Goal: Transaction & Acquisition: Purchase product/service

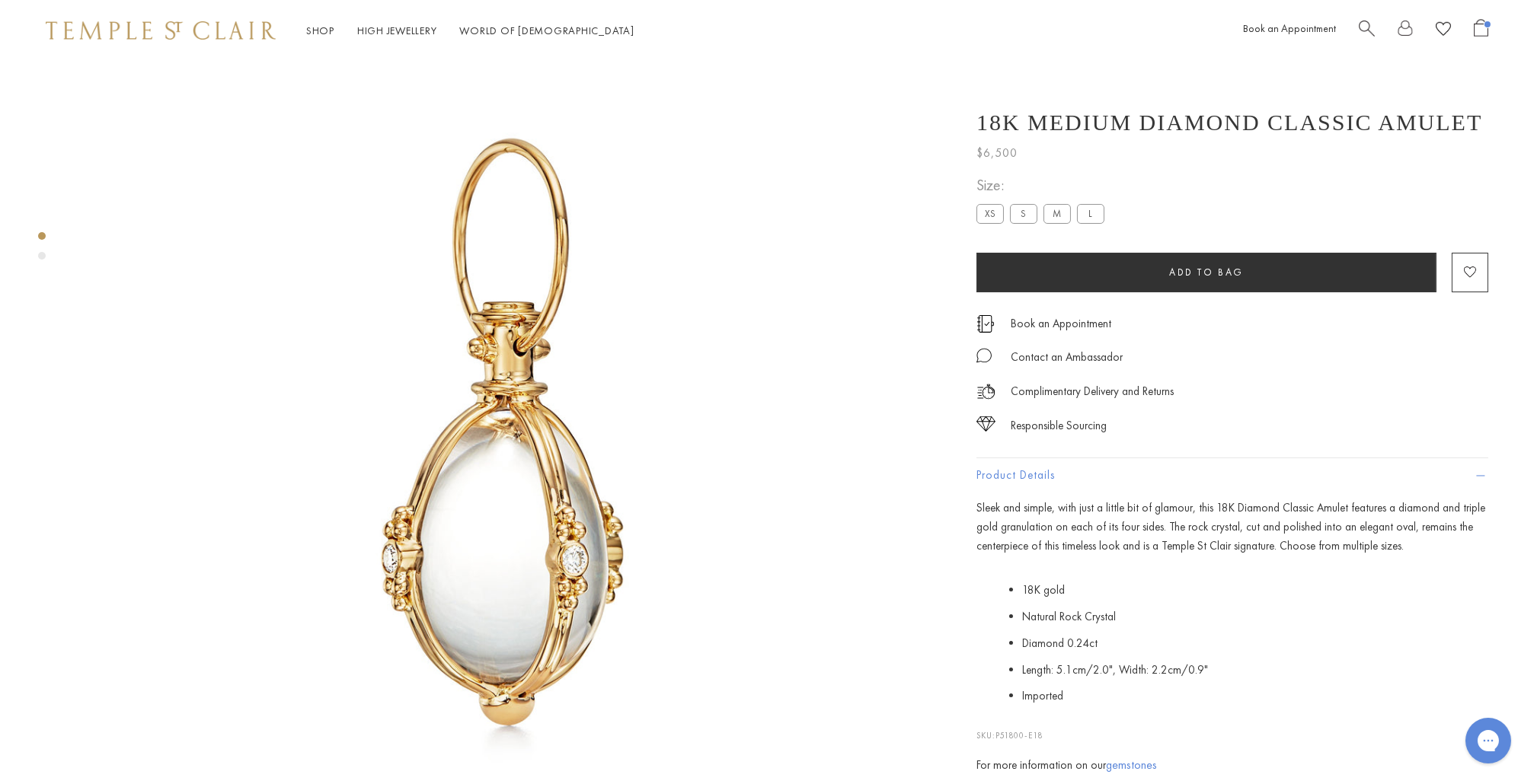
click at [1366, 26] on span "Search" at bounding box center [1366, 26] width 16 height 16
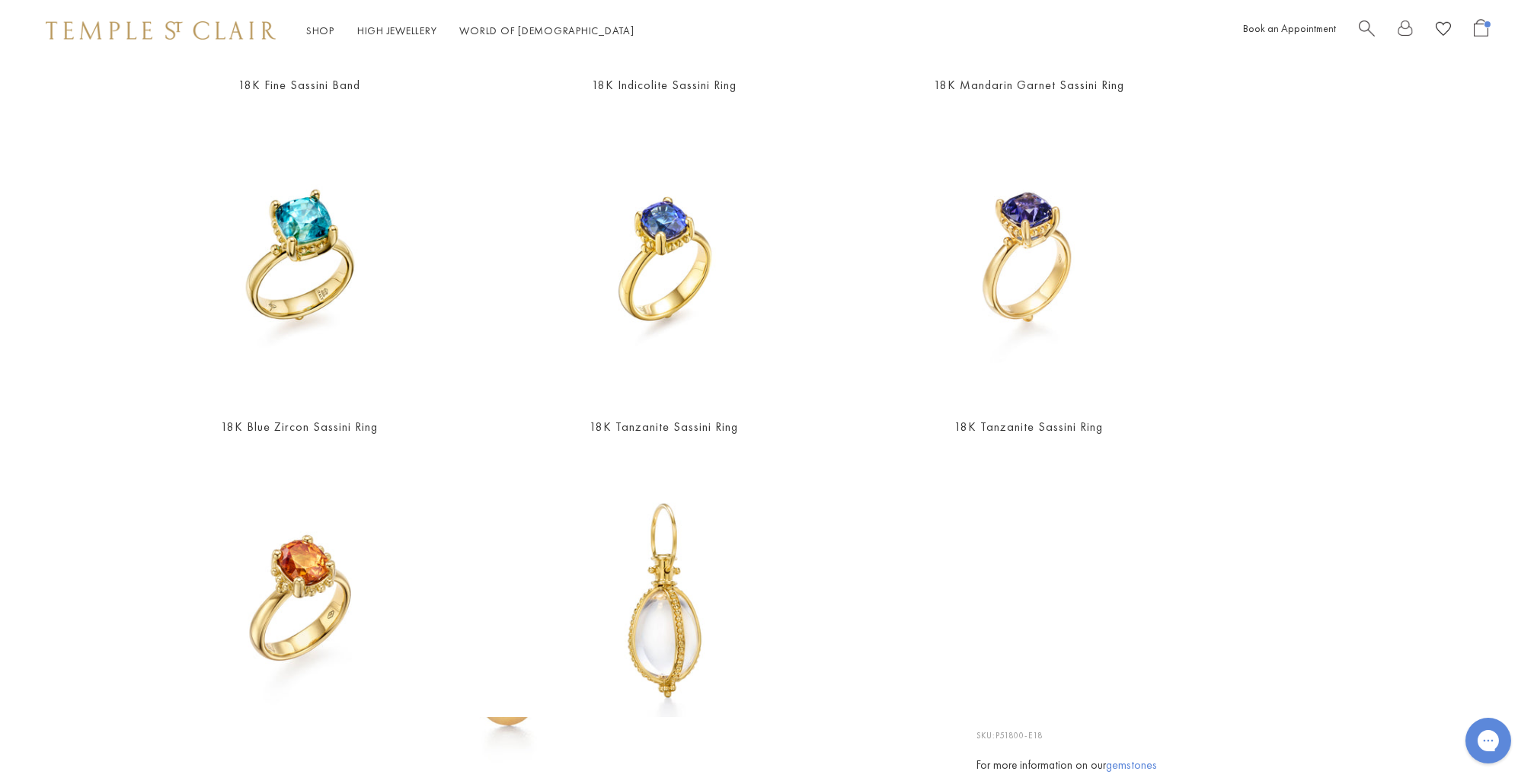
scroll to position [566, 0]
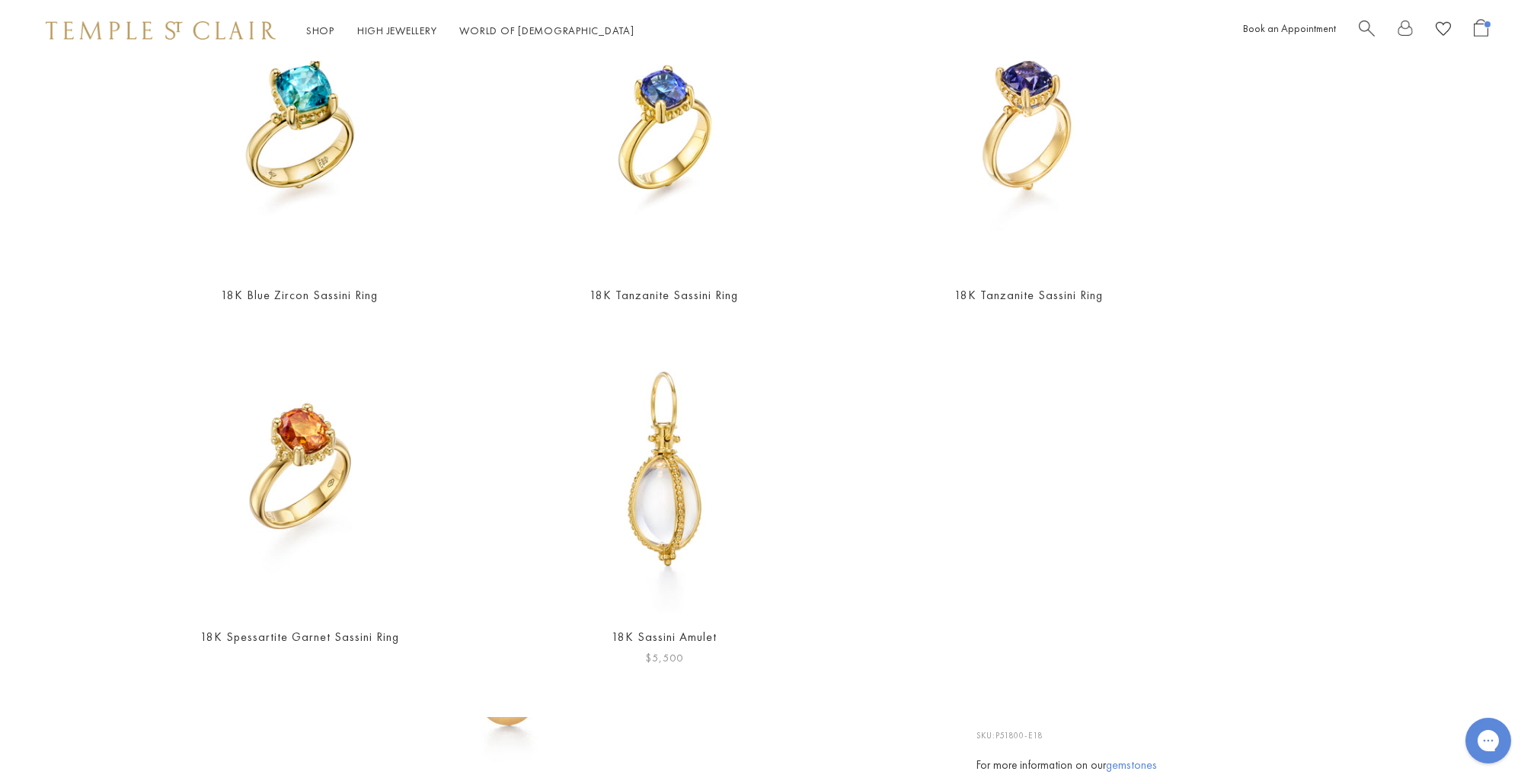
type input "*******"
click at [674, 501] on img at bounding box center [665, 470] width 288 height 288
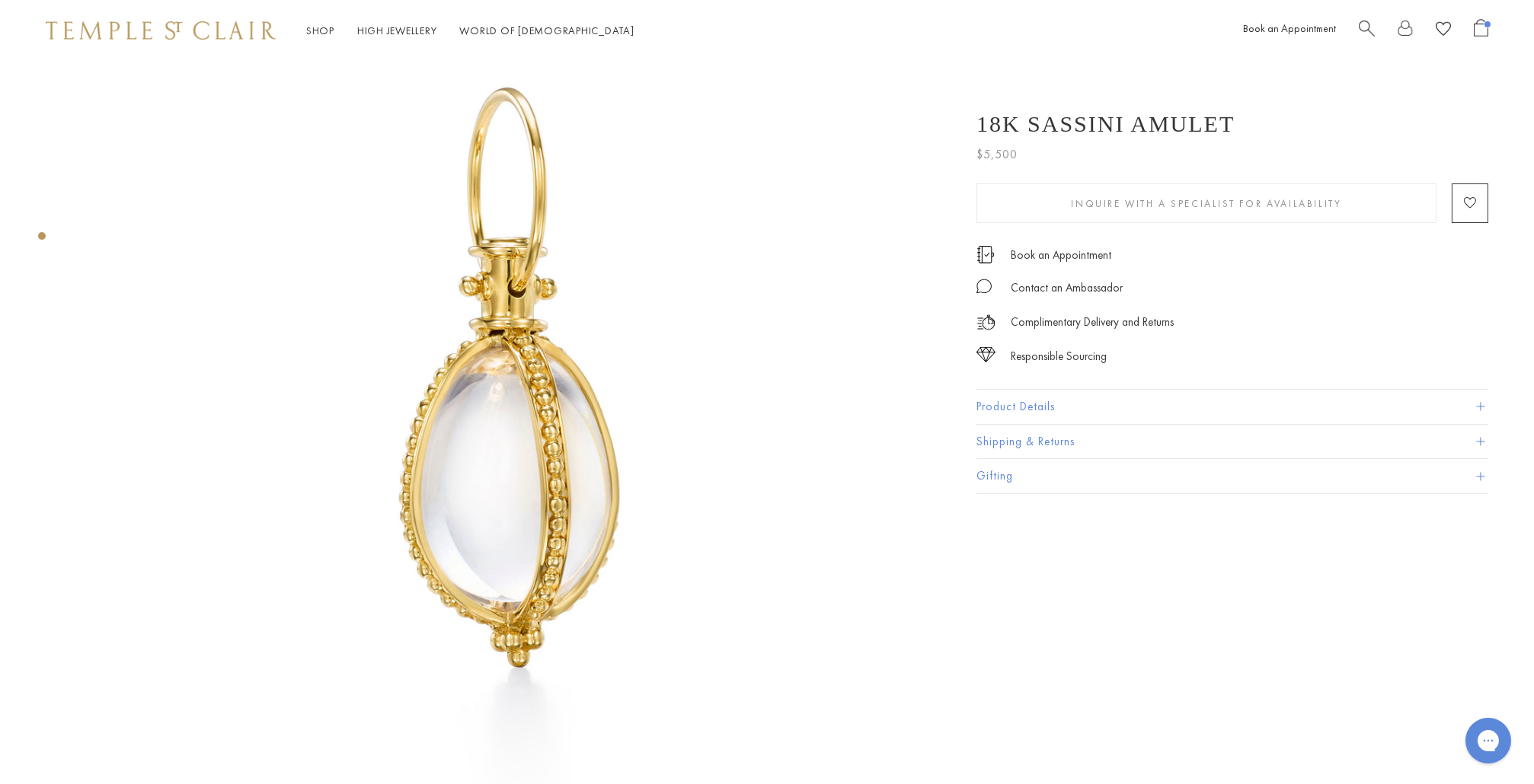
scroll to position [125, 0]
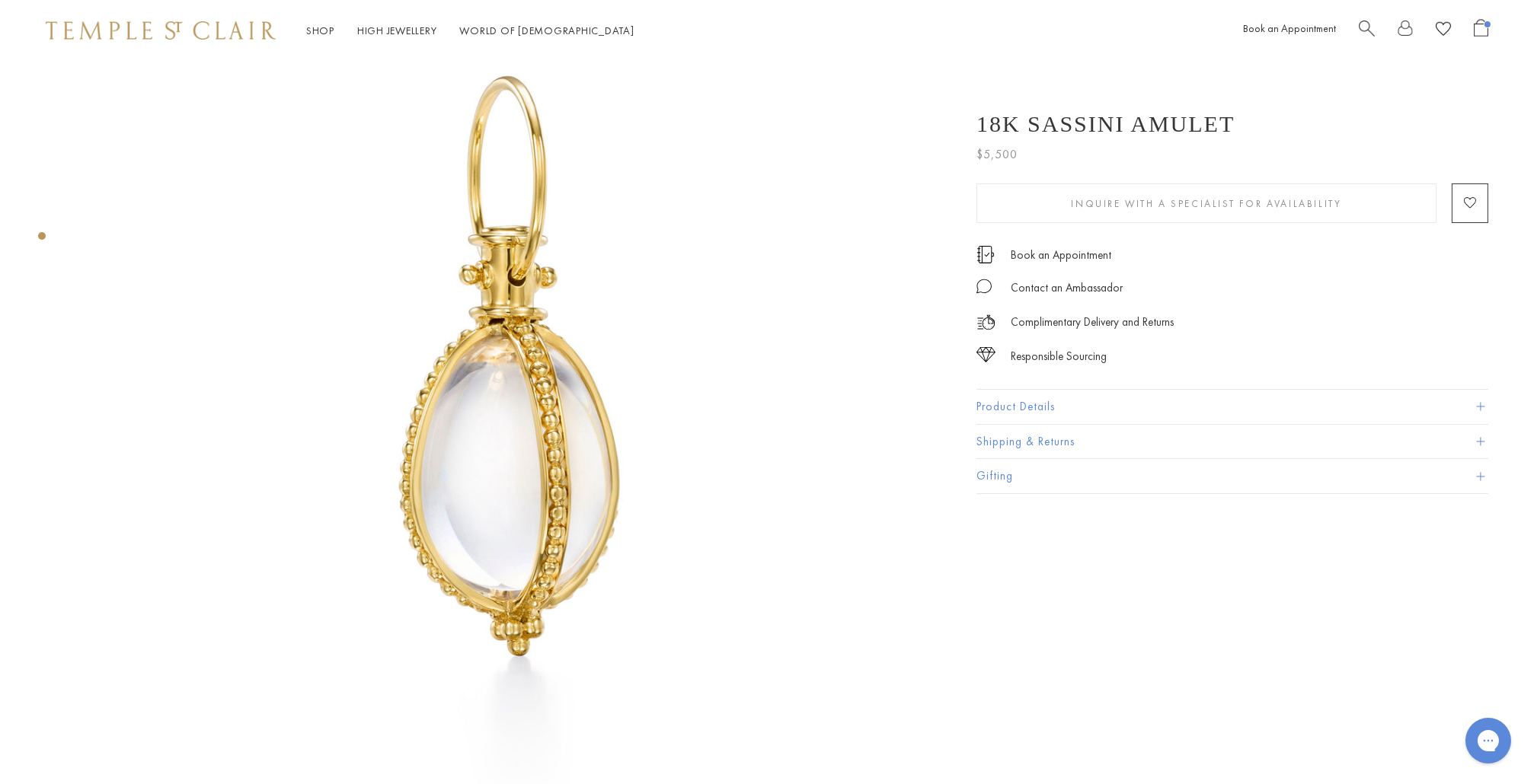
click at [1481, 26] on span "Open Shopping Bag" at bounding box center [1481, 27] width 14 height 18
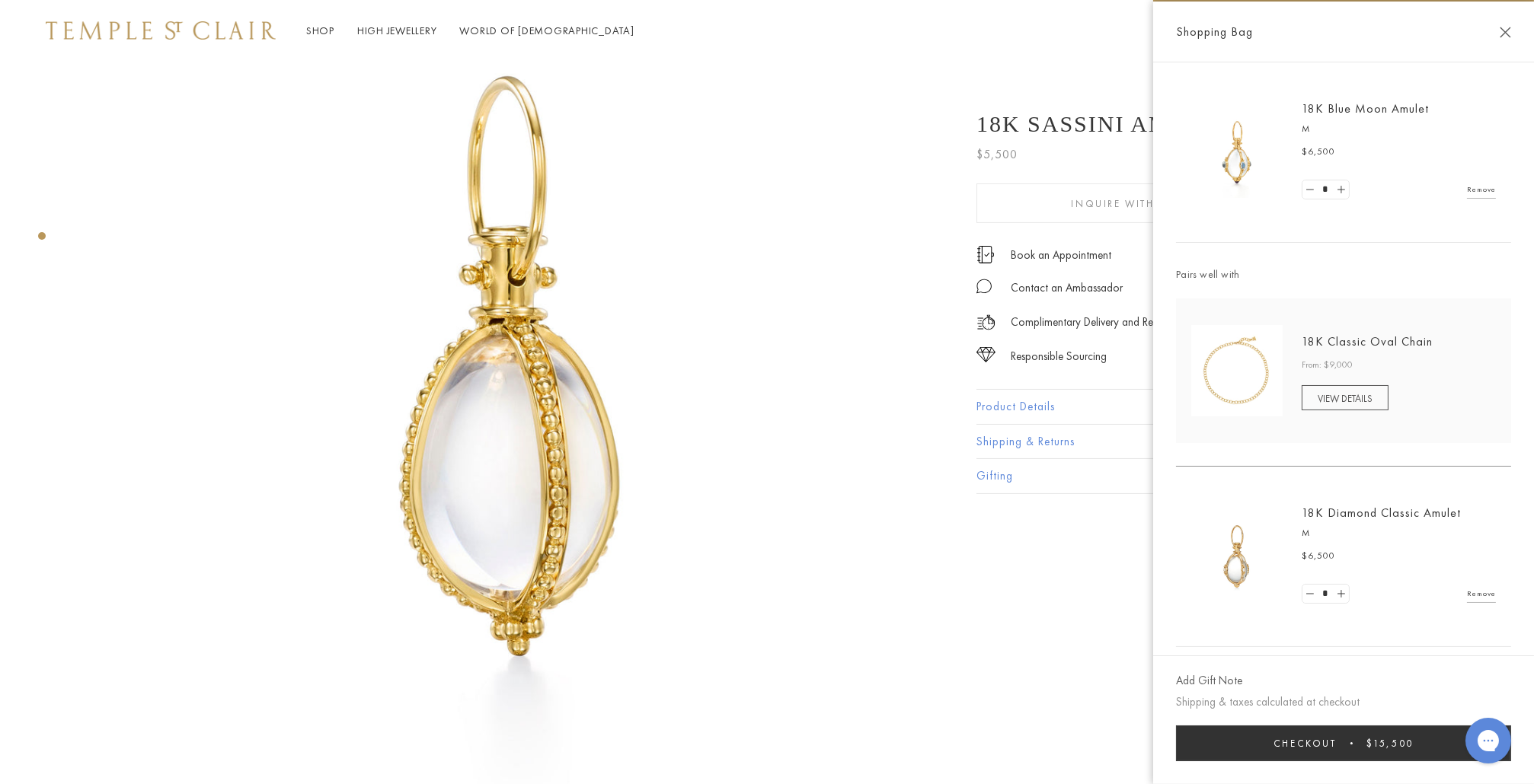
scroll to position [0, 0]
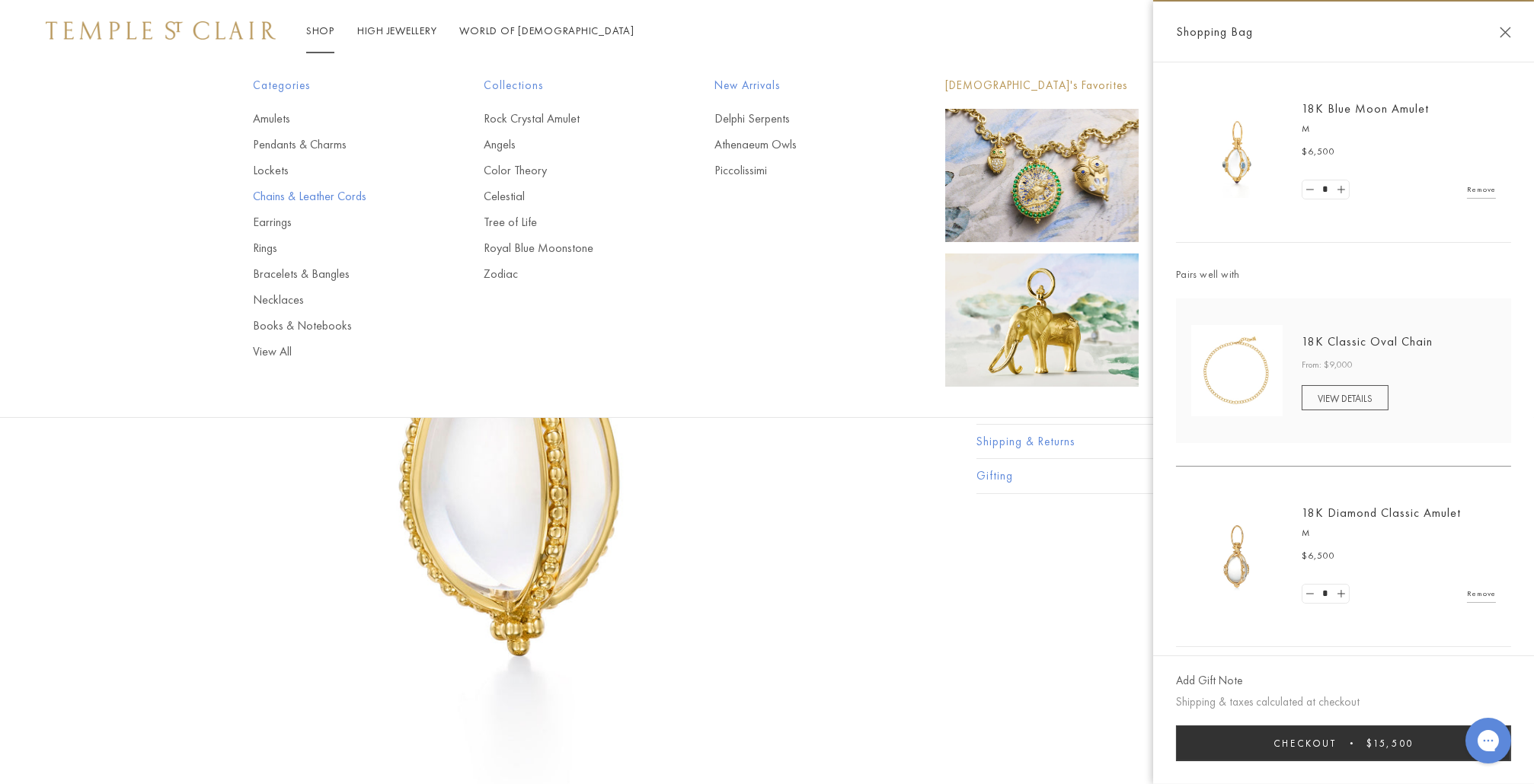
click at [268, 195] on link "Chains & Leather Cords" at bounding box center [338, 196] width 170 height 17
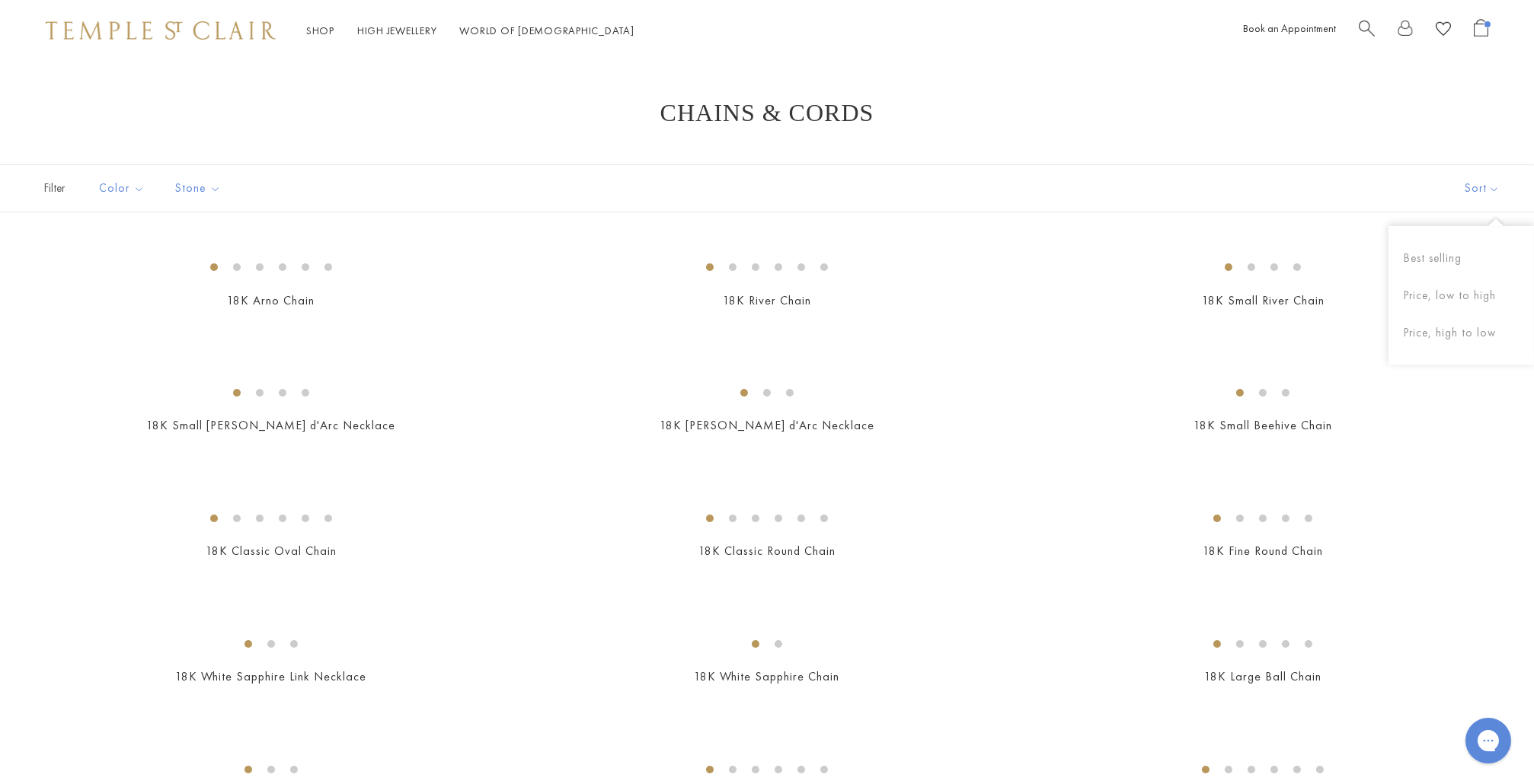
click at [1475, 185] on button "Sort" at bounding box center [1483, 189] width 104 height 47
click at [1476, 196] on button "Sort" at bounding box center [1483, 189] width 104 height 47
click at [1459, 297] on button "Price, low to high" at bounding box center [1461, 296] width 145 height 37
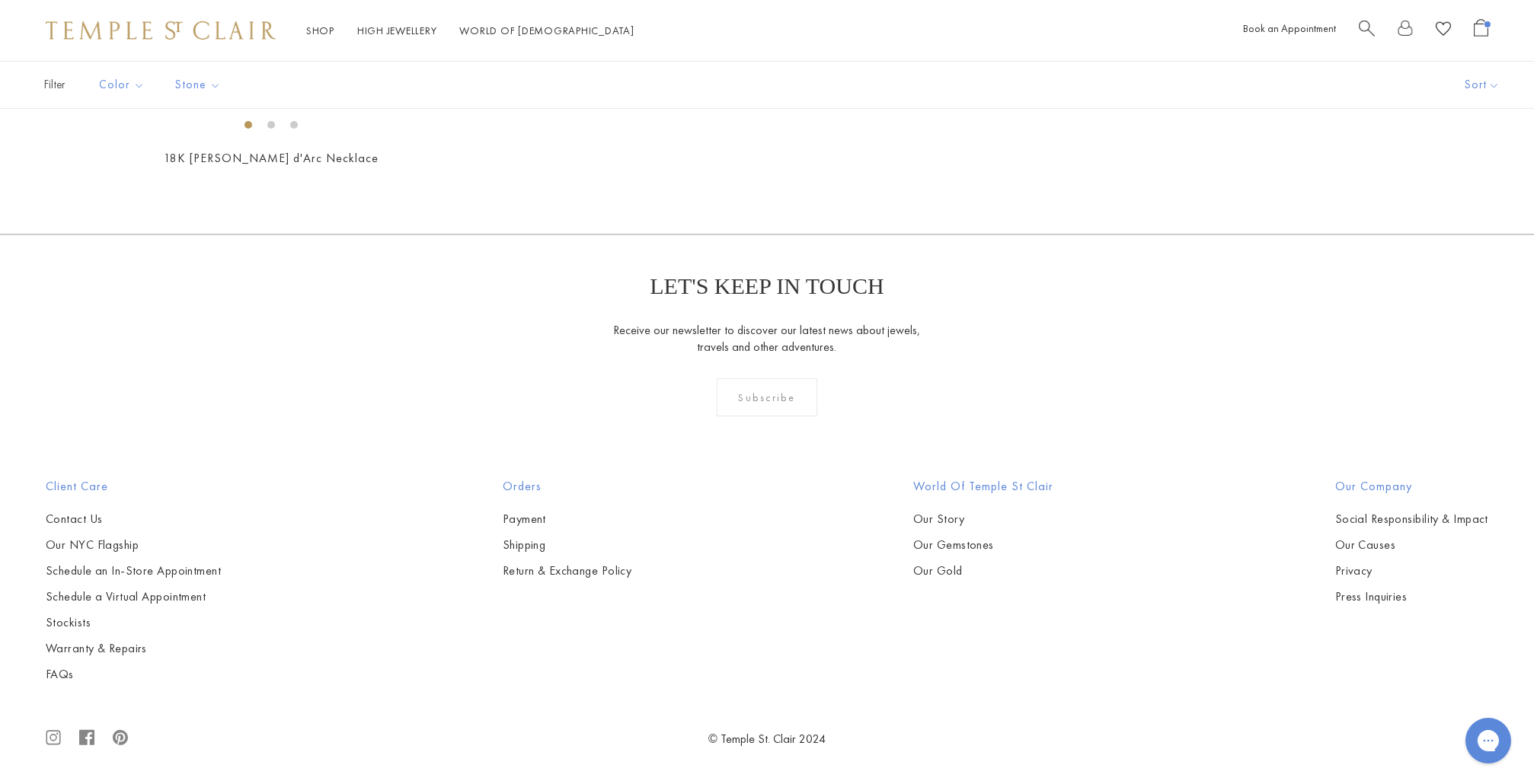
scroll to position [1751, 0]
click at [0, 0] on img at bounding box center [0, 0] width 0 height 0
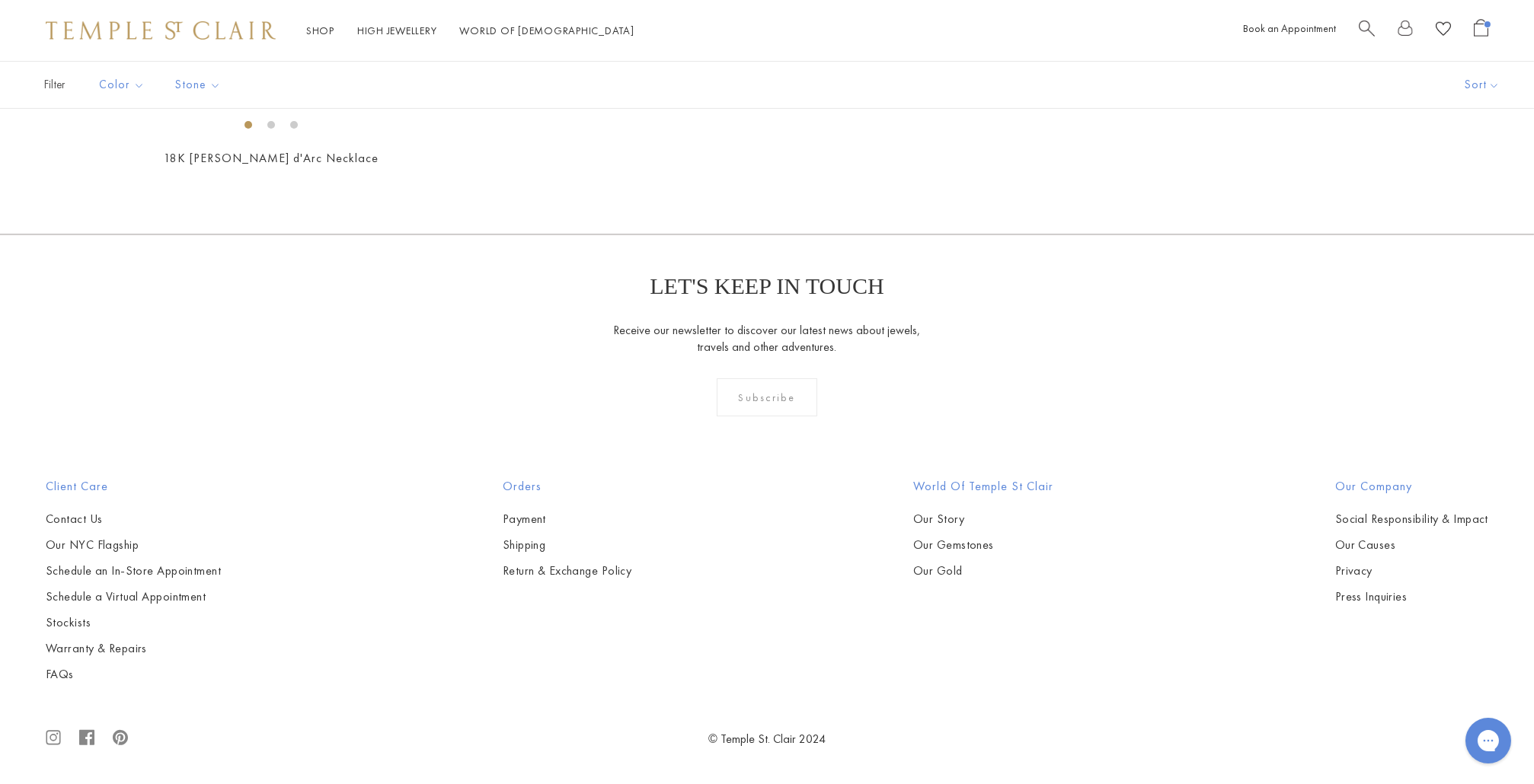
click at [0, 0] on img at bounding box center [0, 0] width 0 height 0
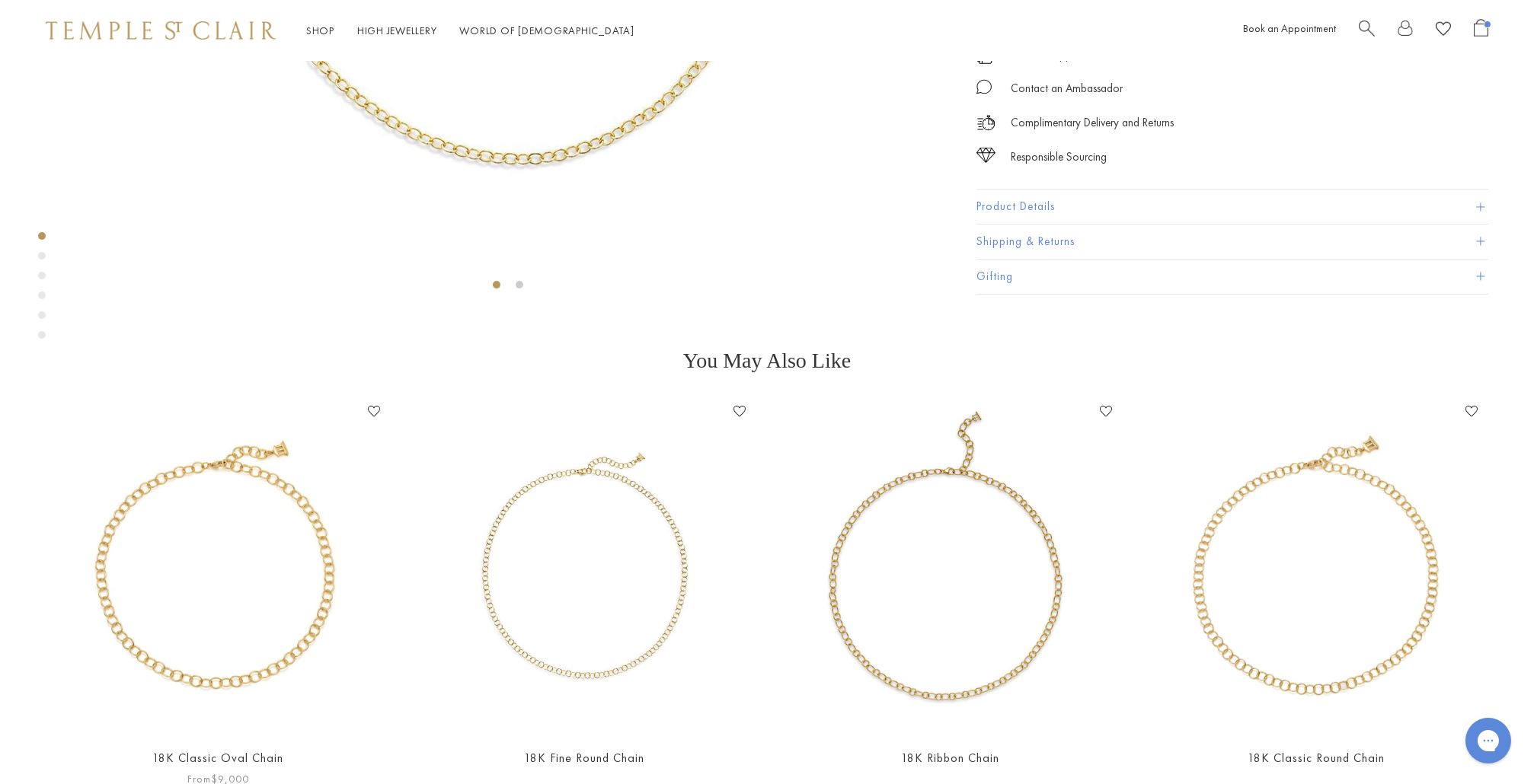
scroll to position [448, 0]
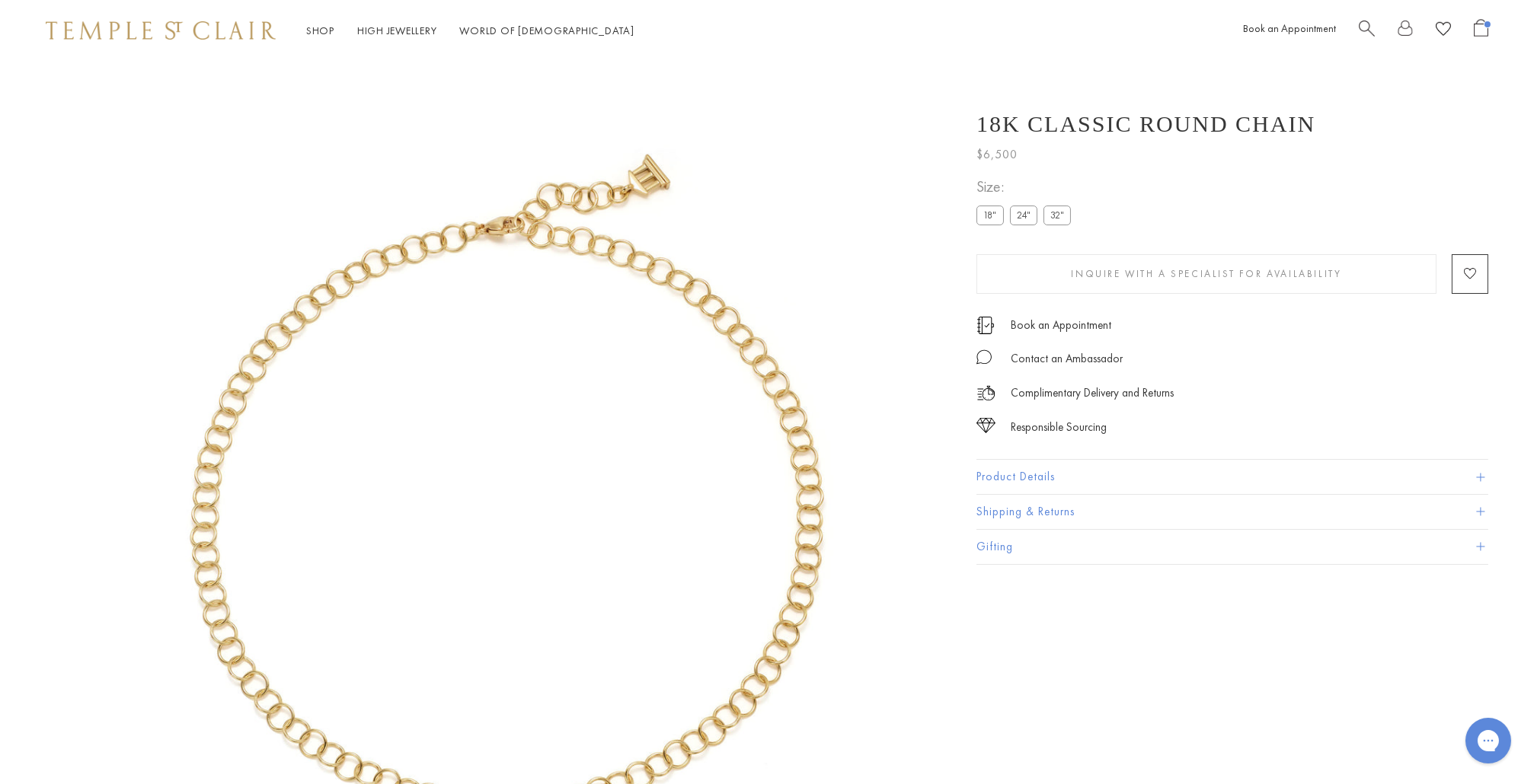
scroll to position [61, 0]
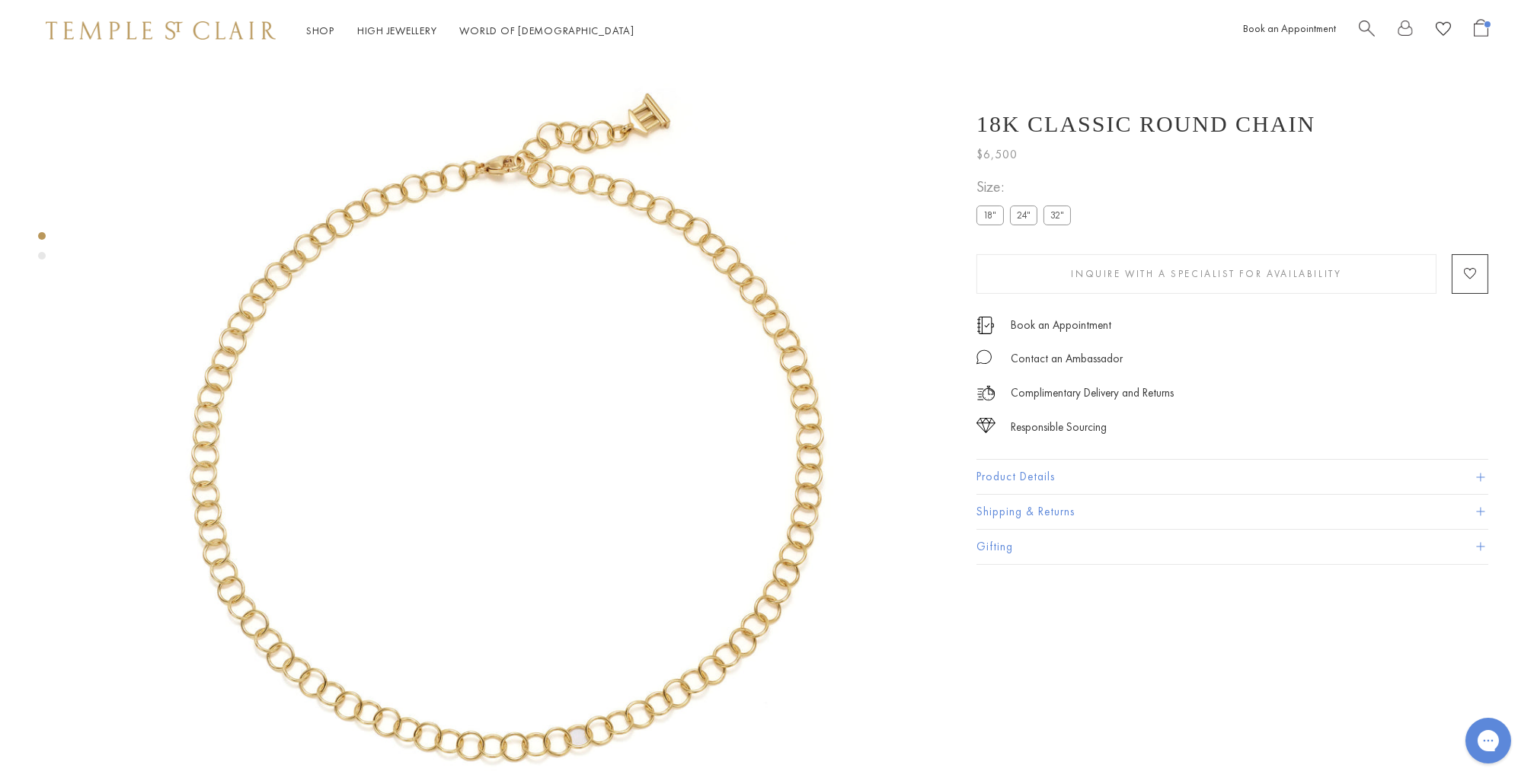
click at [1025, 215] on label "24"" at bounding box center [1023, 215] width 27 height 19
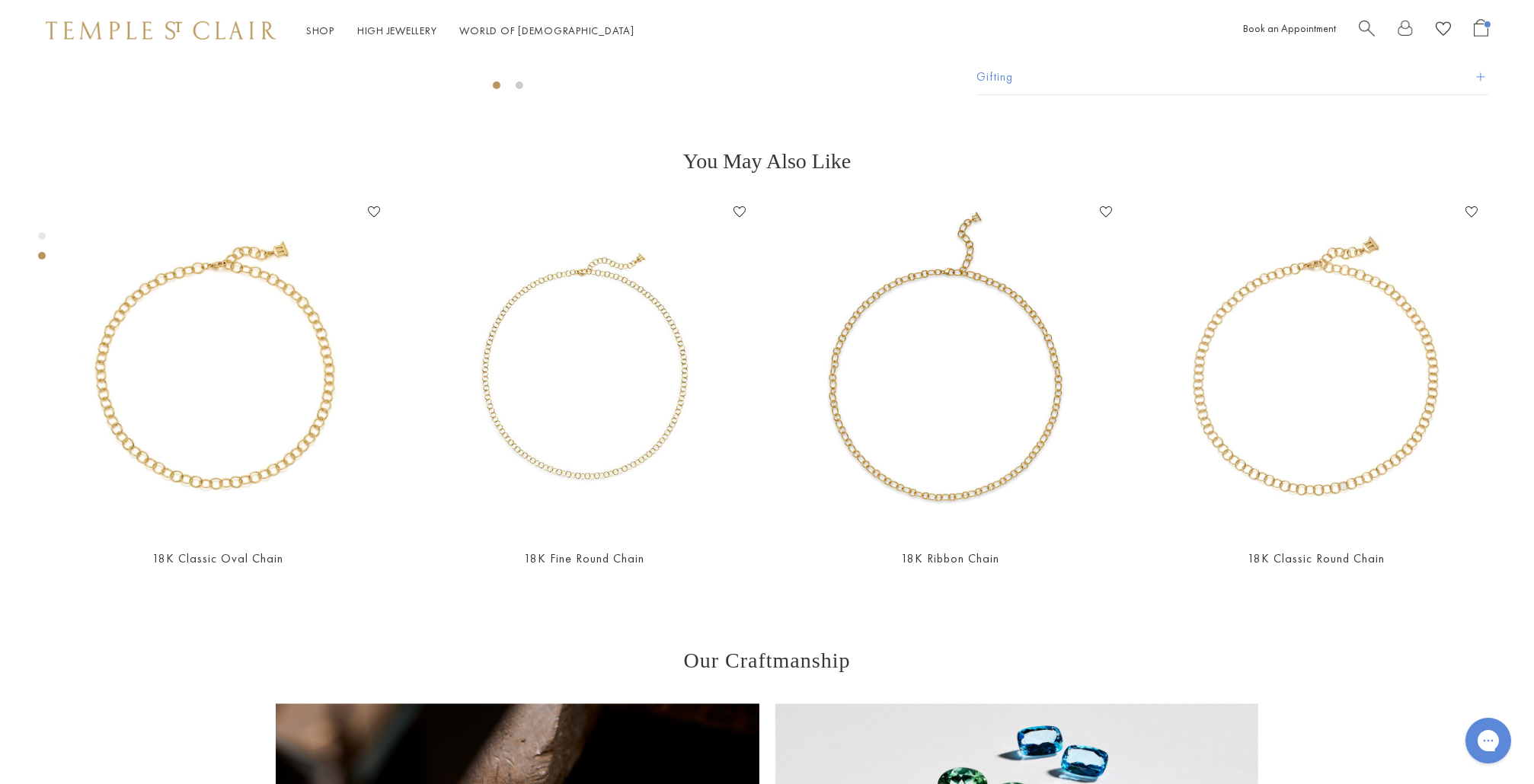
scroll to position [958, 0]
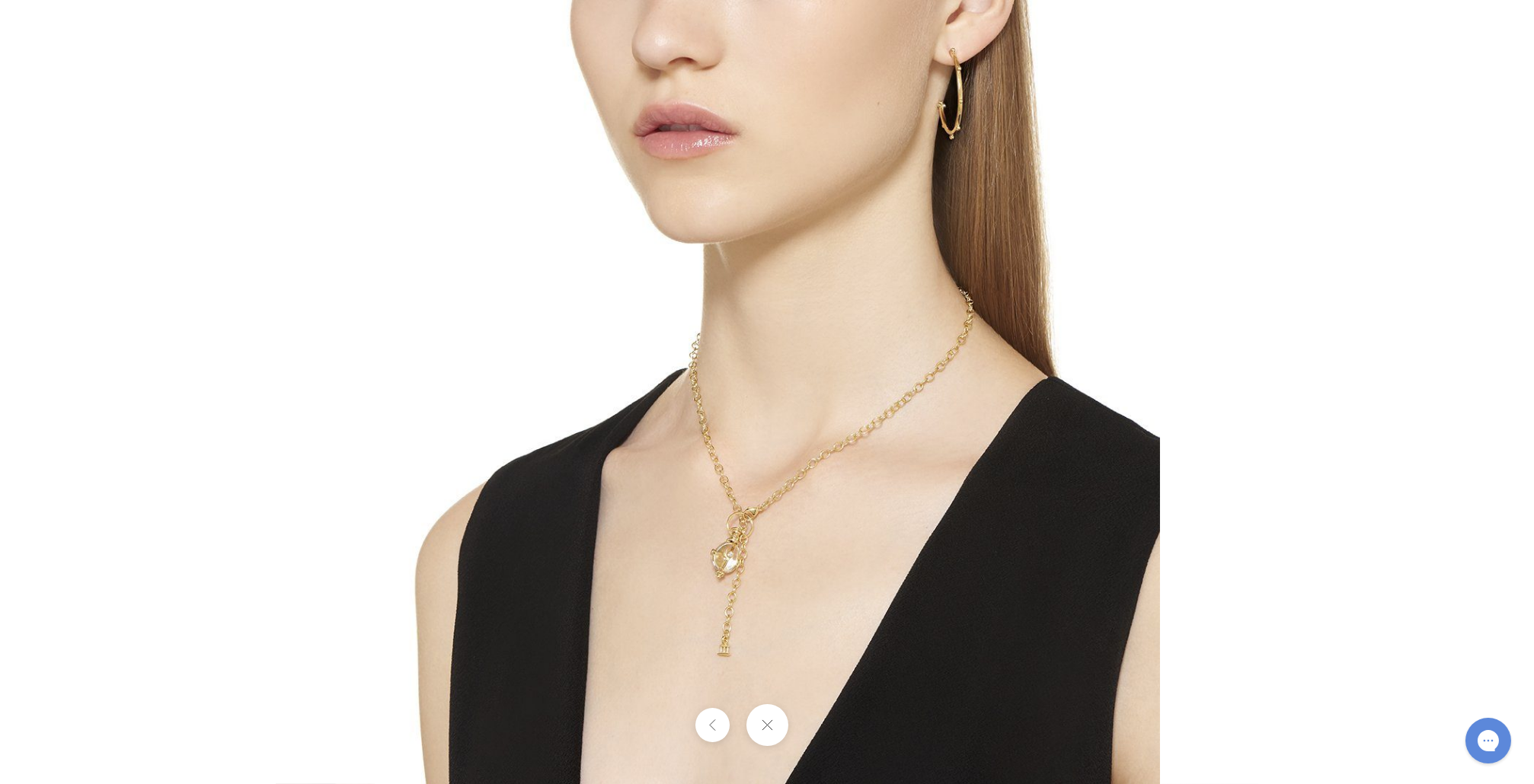
click at [814, 554] on img at bounding box center [767, 392] width 785 height 785
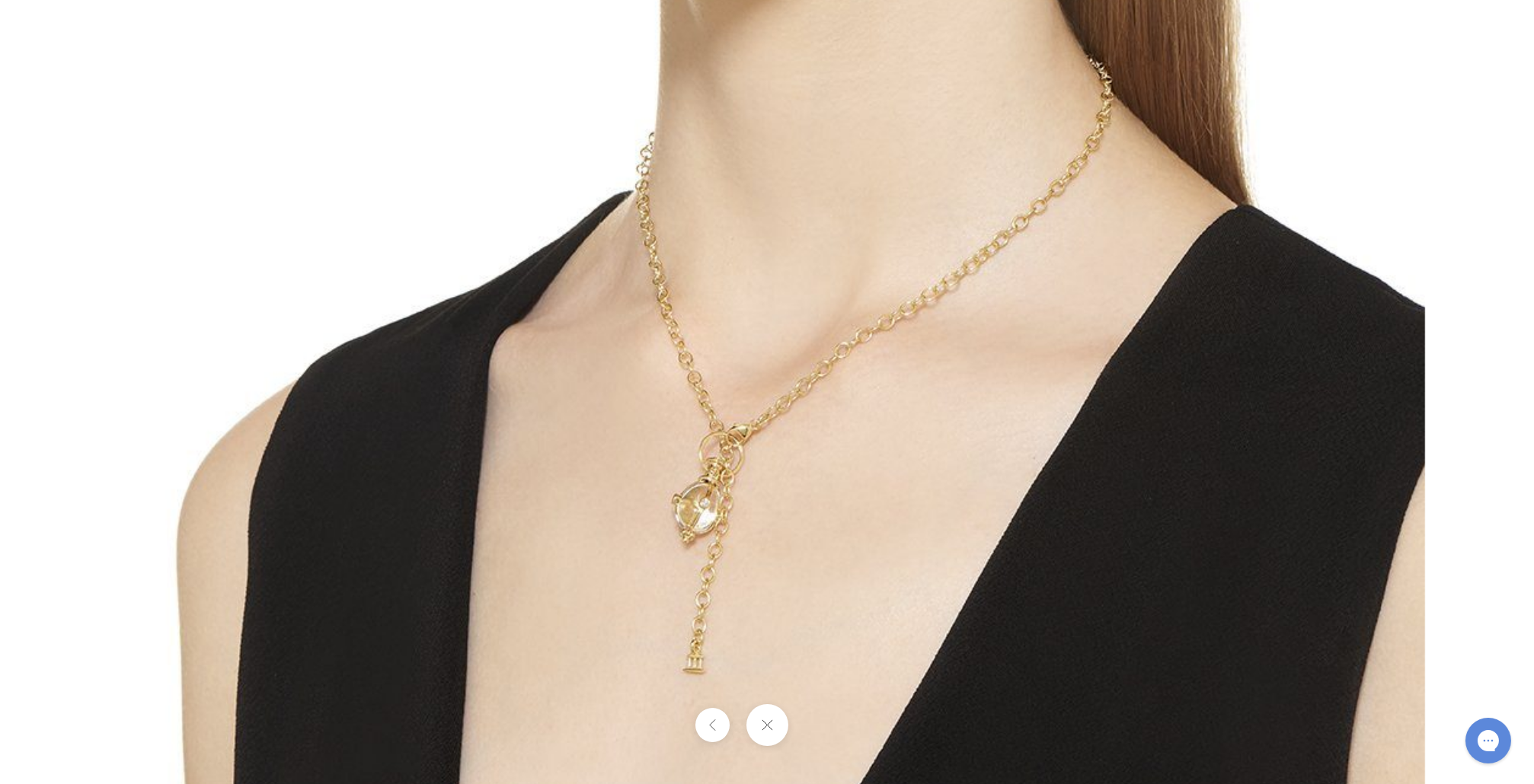
click at [775, 721] on button at bounding box center [767, 725] width 42 height 42
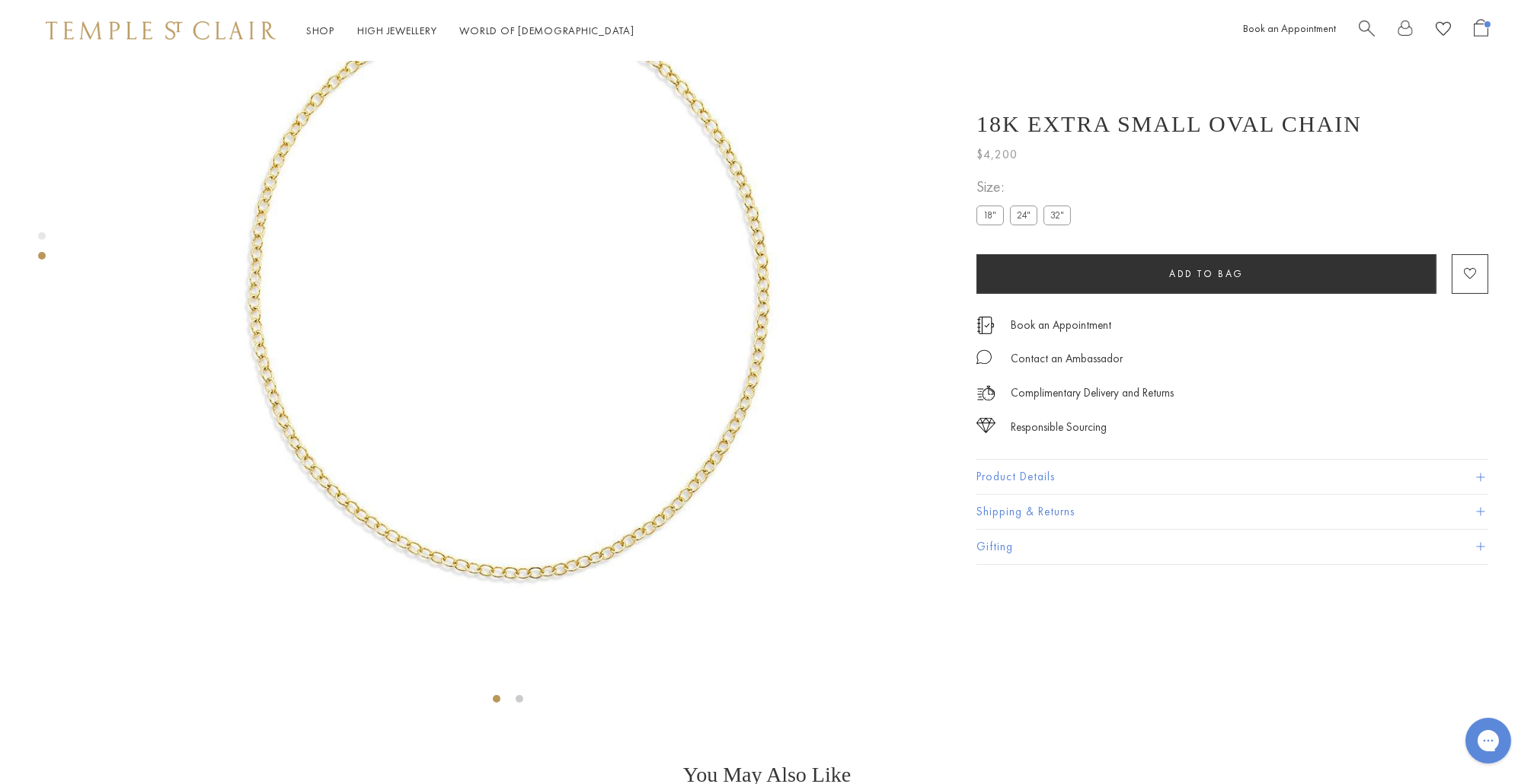
scroll to position [61, 0]
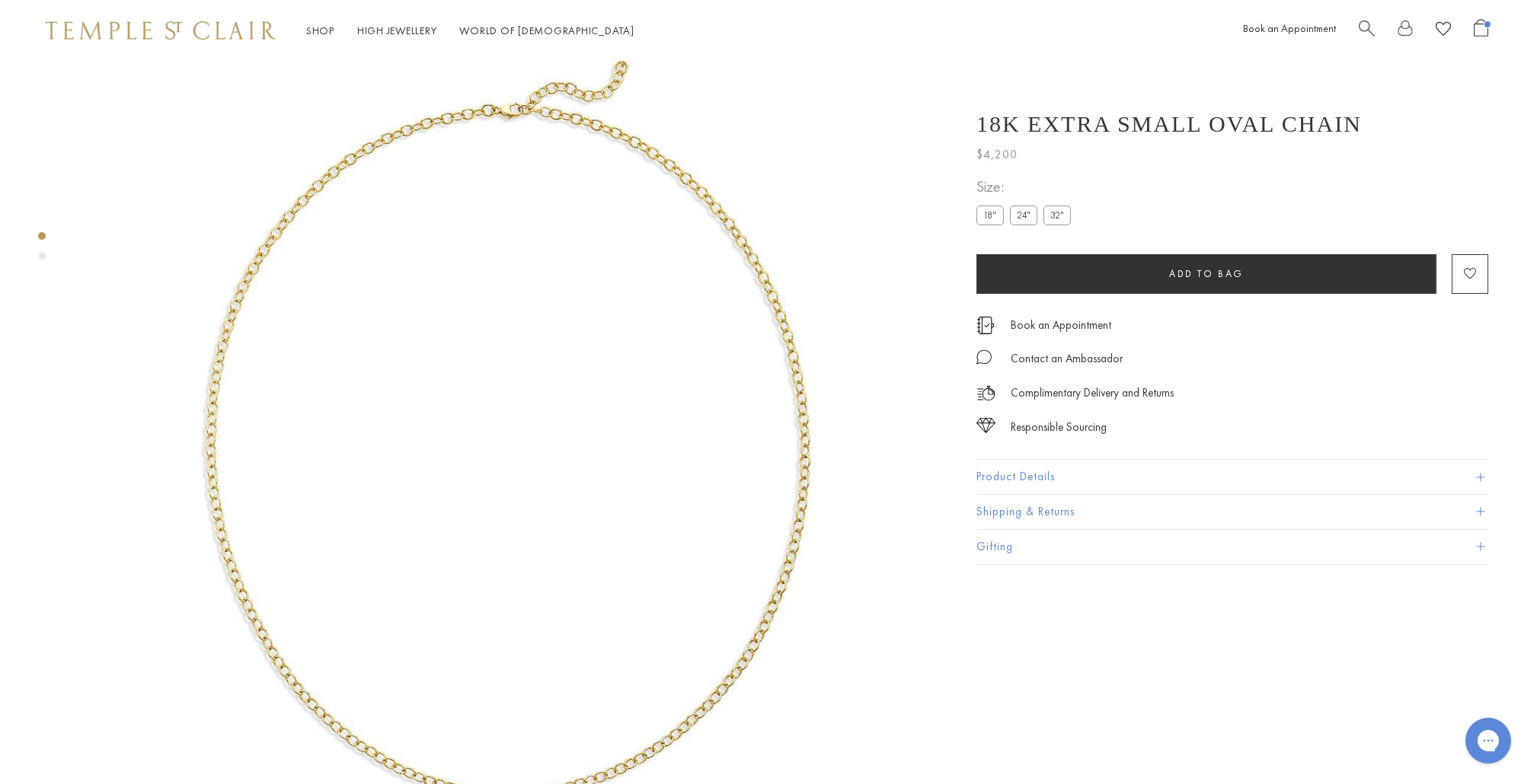
click at [1038, 485] on button "Product Details" at bounding box center [1232, 477] width 512 height 35
